Goal: Find specific page/section: Find specific page/section

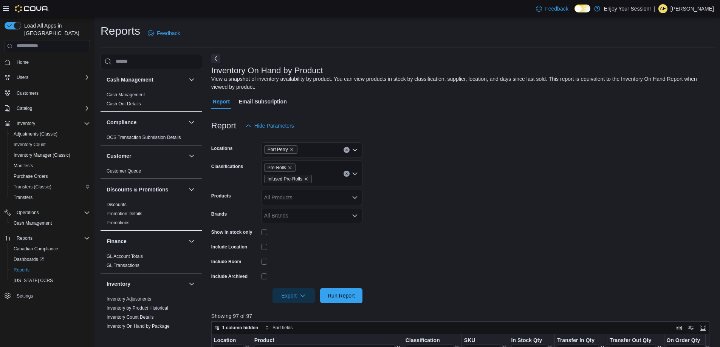
scroll to position [474, 0]
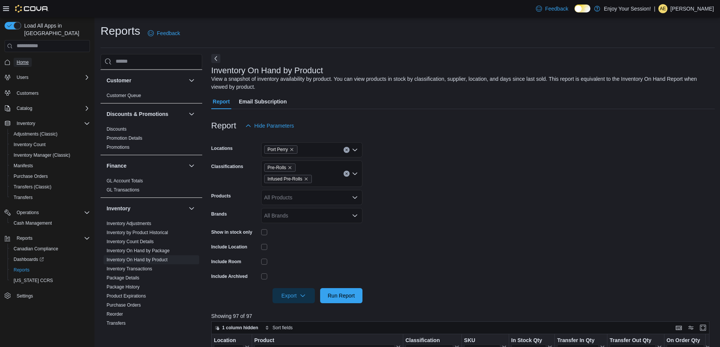
click at [20, 59] on span "Home" at bounding box center [23, 62] width 12 height 6
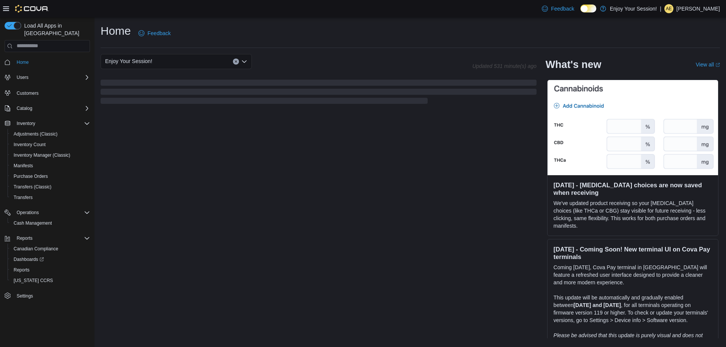
click at [194, 57] on div "Enjoy Your Session!" at bounding box center [176, 61] width 151 height 15
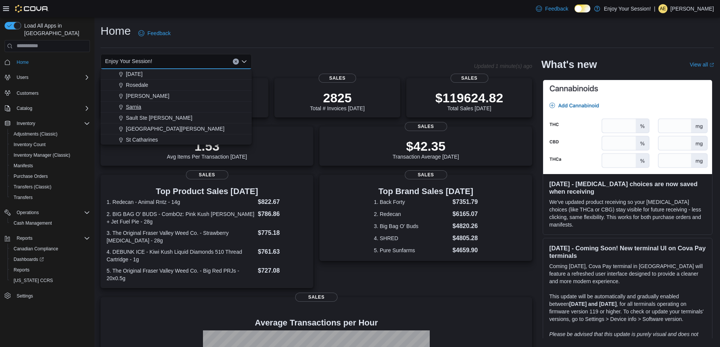
scroll to position [302, 0]
click at [140, 101] on span "Port Perry" at bounding box center [138, 101] width 24 height 8
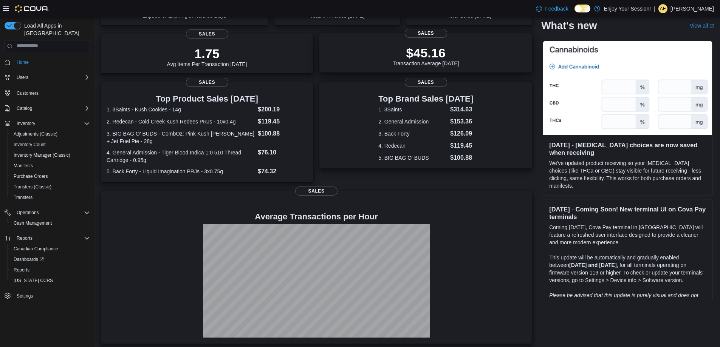
scroll to position [102, 0]
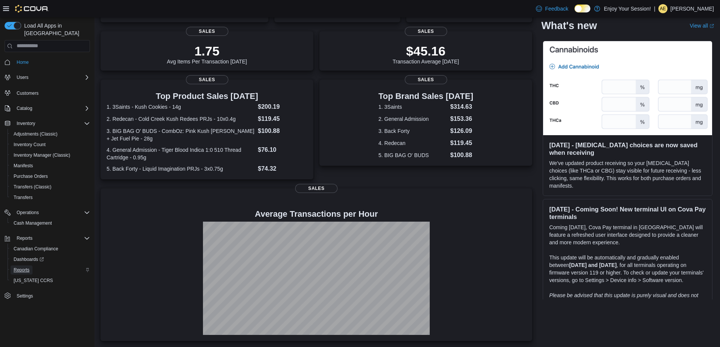
click at [29, 266] on link "Reports" at bounding box center [22, 270] width 22 height 9
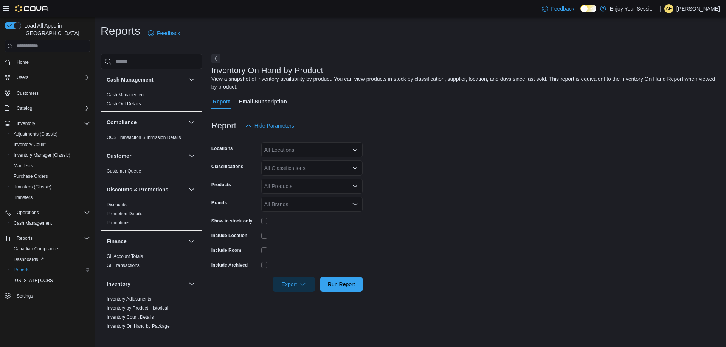
click at [298, 148] on div "All Locations" at bounding box center [311, 150] width 101 height 15
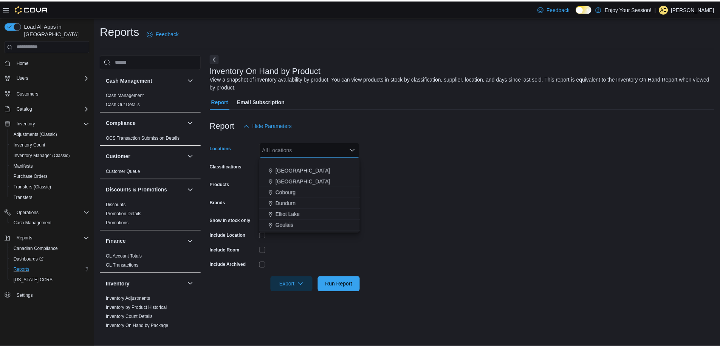
scroll to position [76, 0]
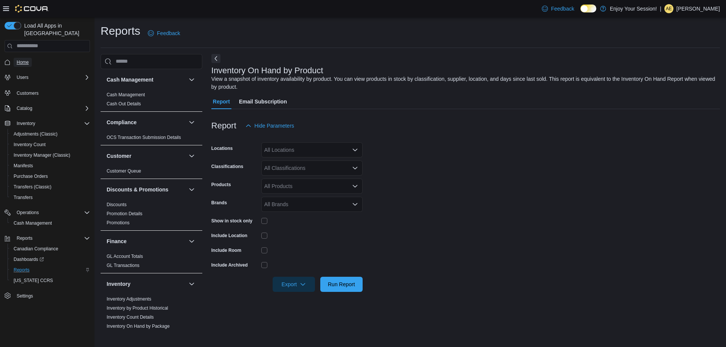
click at [22, 59] on span "Home" at bounding box center [23, 62] width 12 height 6
